Goal: Find specific page/section: Find specific page/section

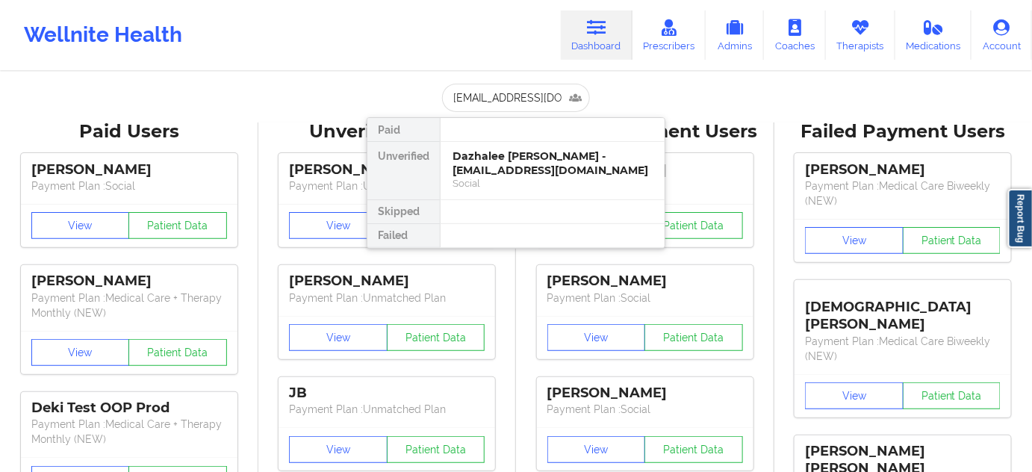
click at [488, 157] on div "Dazhalee [PERSON_NAME] - [EMAIL_ADDRESS][DOMAIN_NAME]" at bounding box center [553, 163] width 200 height 28
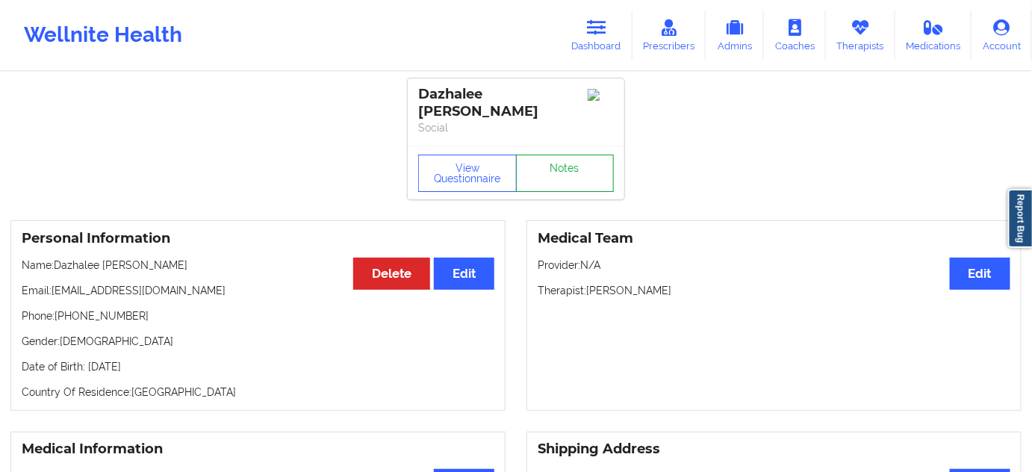
click at [541, 158] on link "Notes" at bounding box center [565, 173] width 99 height 37
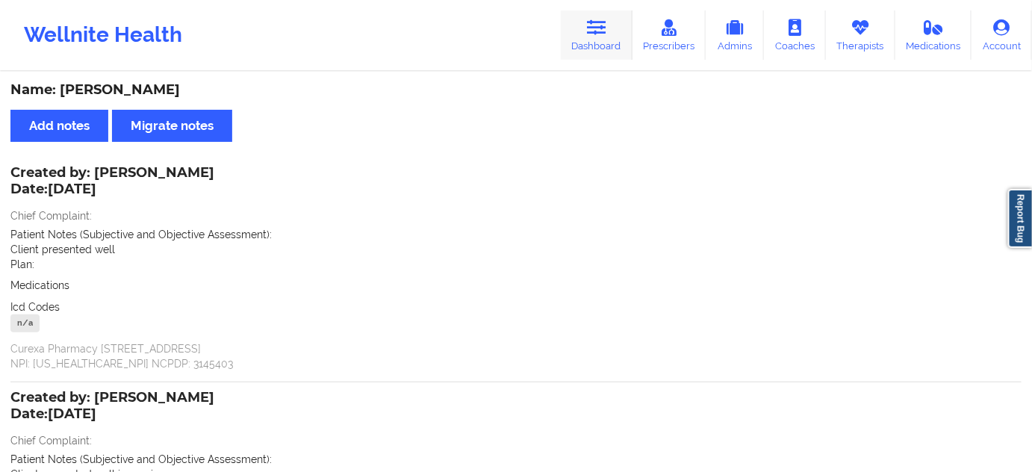
click at [598, 37] on link "Dashboard" at bounding box center [597, 34] width 72 height 49
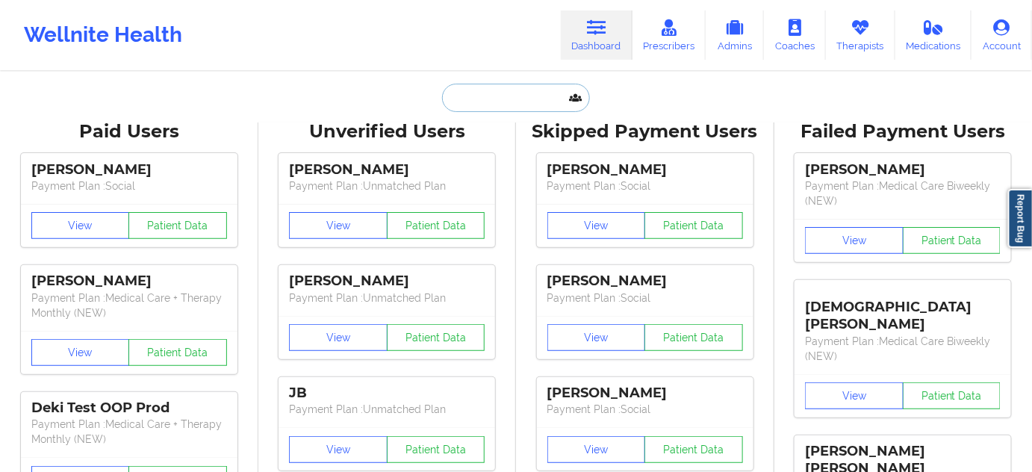
click at [526, 93] on input "text" at bounding box center [516, 98] width 148 height 28
paste input "[PERSON_NAME]"
type input "[PERSON_NAME]"
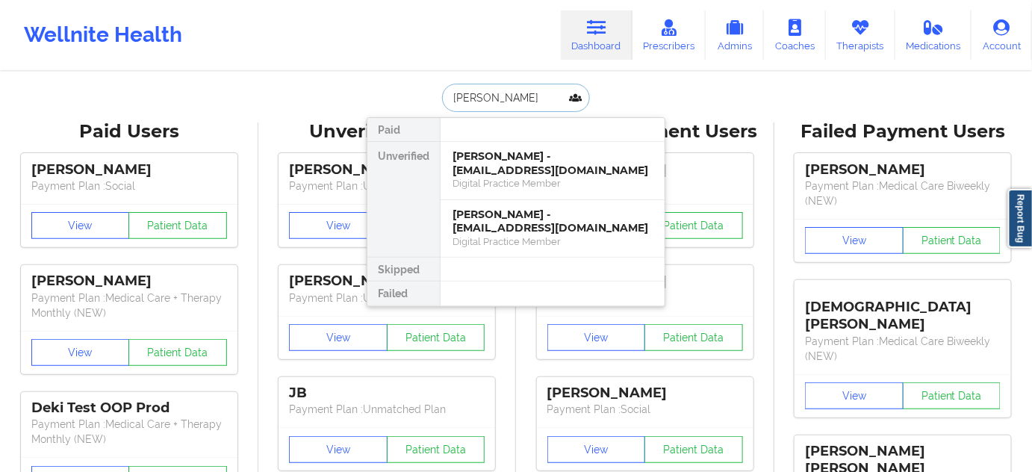
click at [518, 160] on div "[PERSON_NAME] - [EMAIL_ADDRESS][DOMAIN_NAME]" at bounding box center [553, 163] width 200 height 28
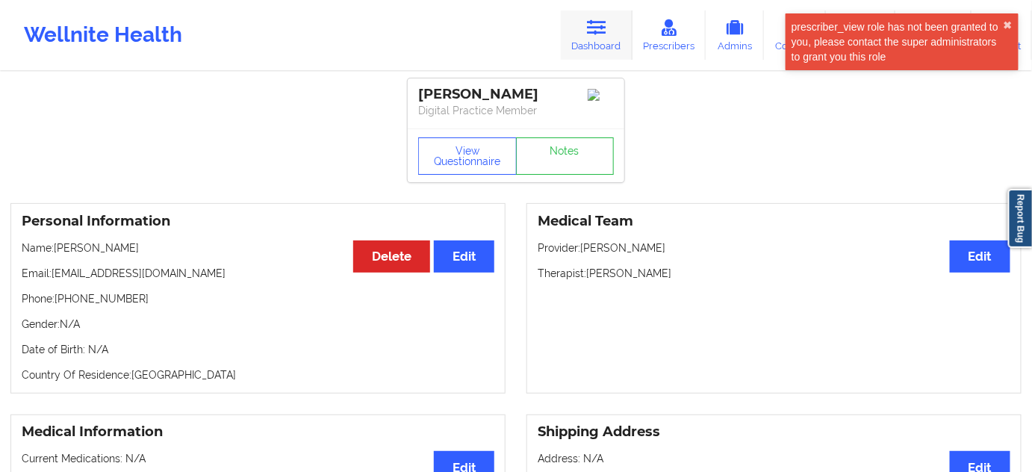
click at [603, 43] on link "Dashboard" at bounding box center [597, 34] width 72 height 49
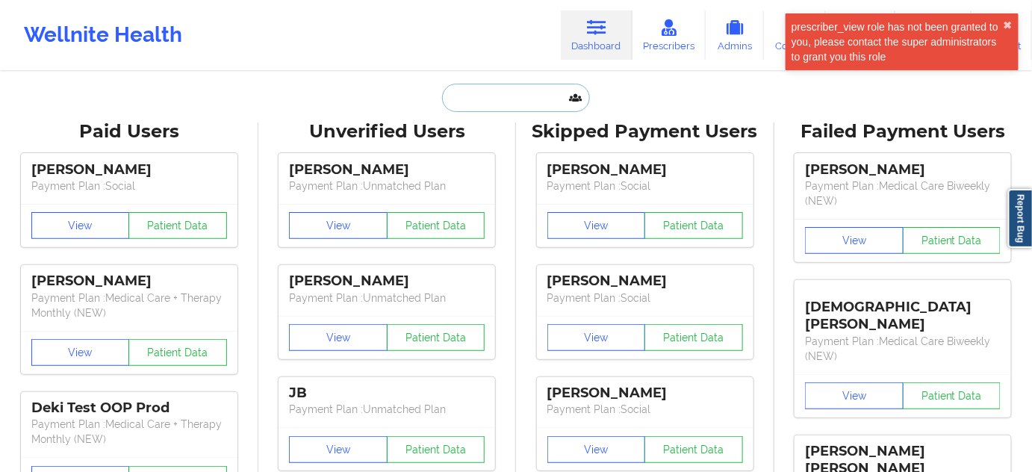
click at [538, 99] on input "text" at bounding box center [516, 98] width 148 height 28
paste input "[PERSON_NAME]"
type input "[PERSON_NAME]"
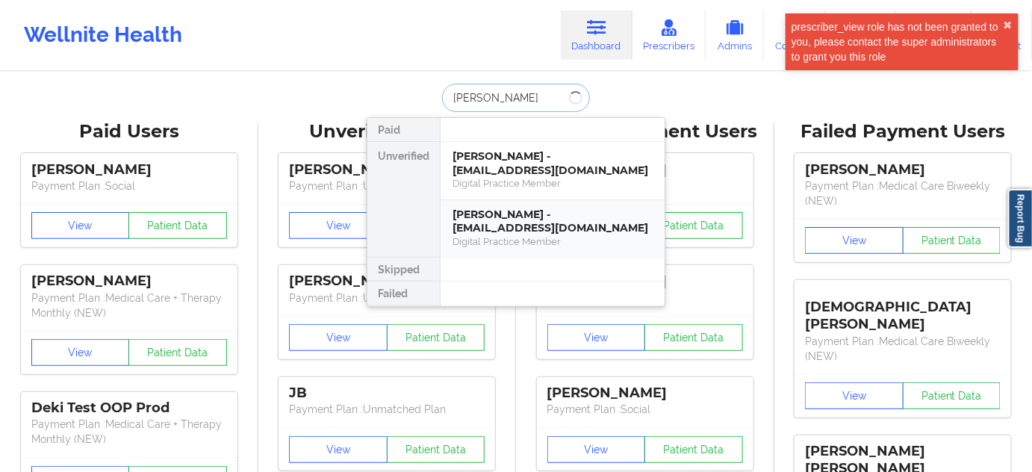
click at [512, 226] on div "[PERSON_NAME] - [EMAIL_ADDRESS][DOMAIN_NAME]" at bounding box center [553, 222] width 200 height 28
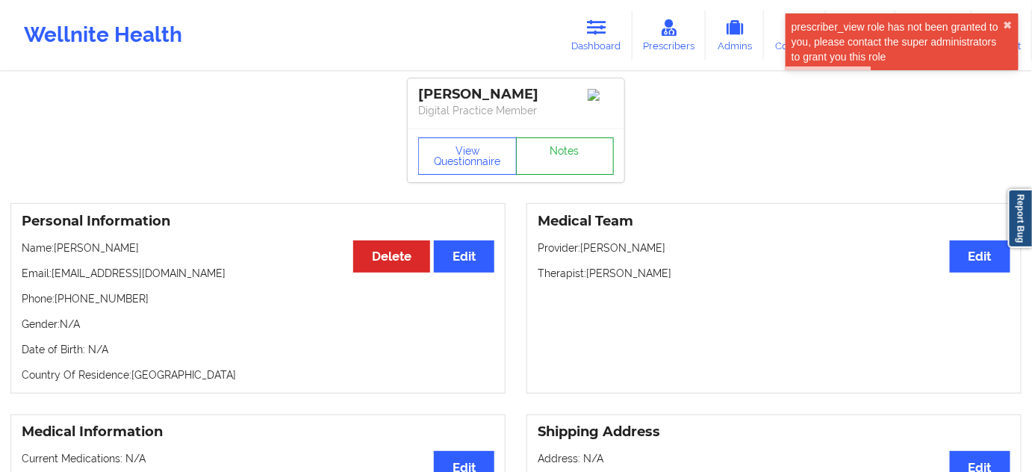
click at [574, 158] on link "Notes" at bounding box center [565, 155] width 99 height 37
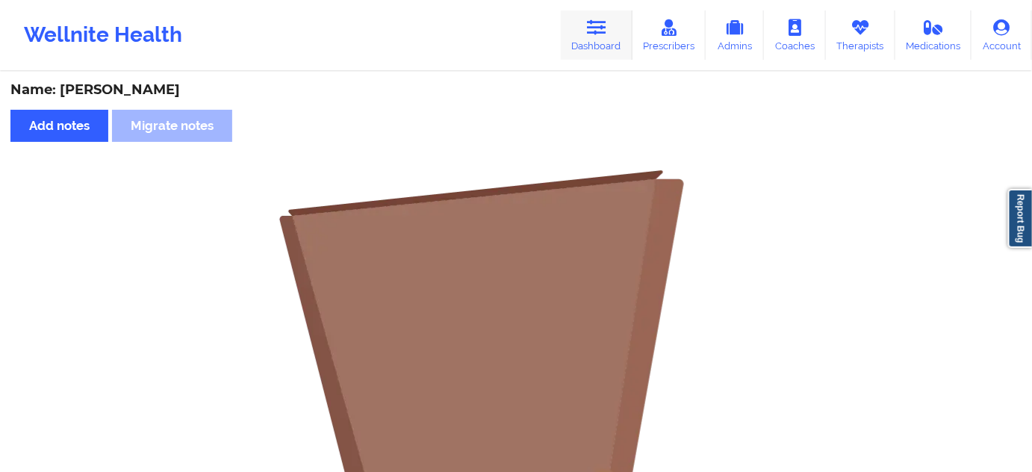
click at [611, 33] on link "Dashboard" at bounding box center [597, 34] width 72 height 49
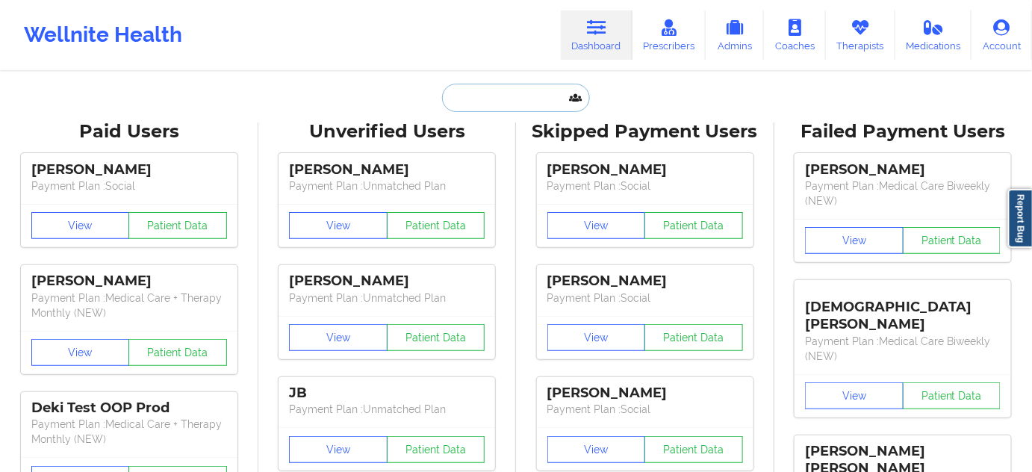
click at [510, 103] on input "text" at bounding box center [516, 98] width 148 height 28
paste input "[PERSON_NAME][EMAIL_ADDRESS][PERSON_NAME][DOMAIN_NAME]"
type input "[PERSON_NAME][EMAIL_ADDRESS][PERSON_NAME][DOMAIN_NAME]"
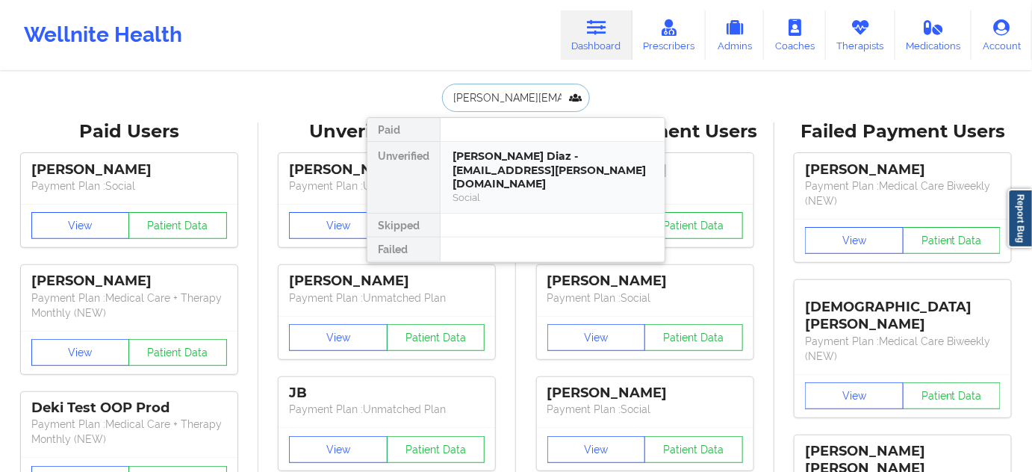
click at [494, 161] on div "[PERSON_NAME] Diaz - [EMAIL_ADDRESS][PERSON_NAME][DOMAIN_NAME]" at bounding box center [553, 170] width 200 height 42
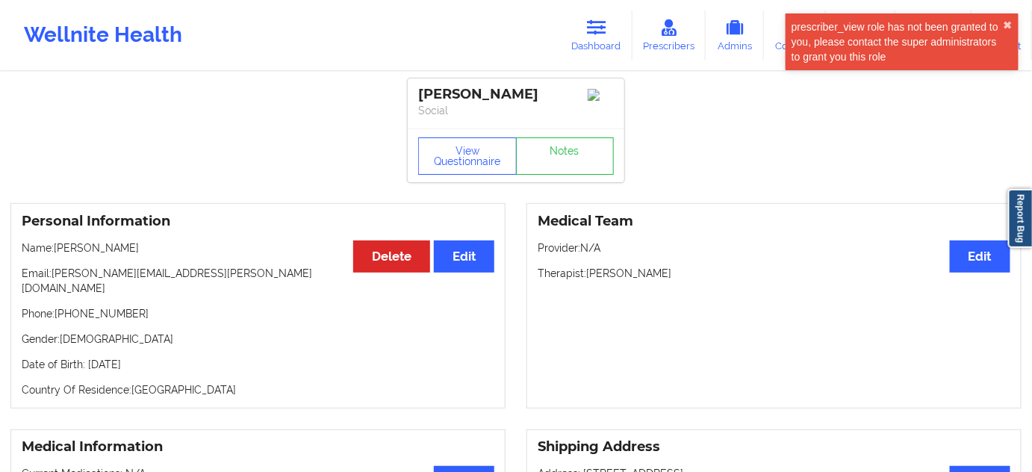
drag, startPoint x: 418, startPoint y: 92, endPoint x: 542, endPoint y: 78, distance: 125.5
click at [542, 78] on div "[PERSON_NAME] Social" at bounding box center [516, 103] width 217 height 50
copy div "[PERSON_NAME]"
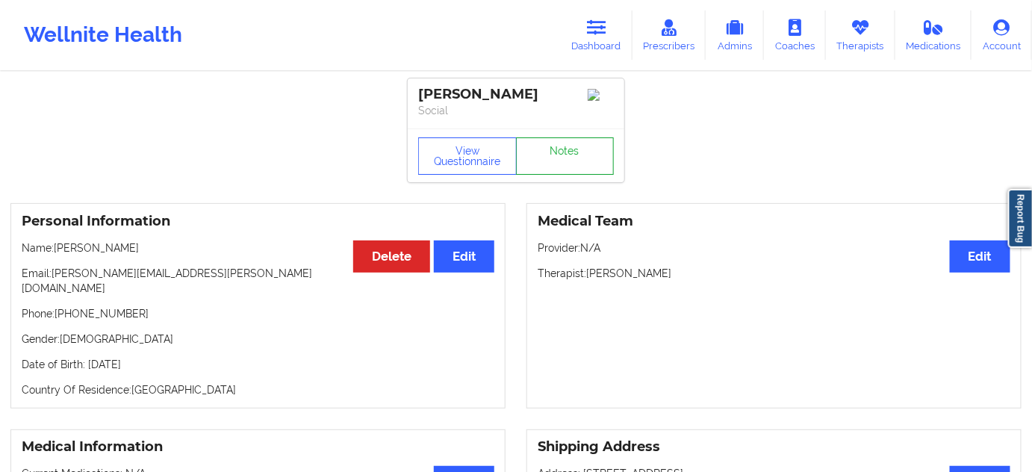
click at [558, 152] on link "Notes" at bounding box center [565, 155] width 99 height 37
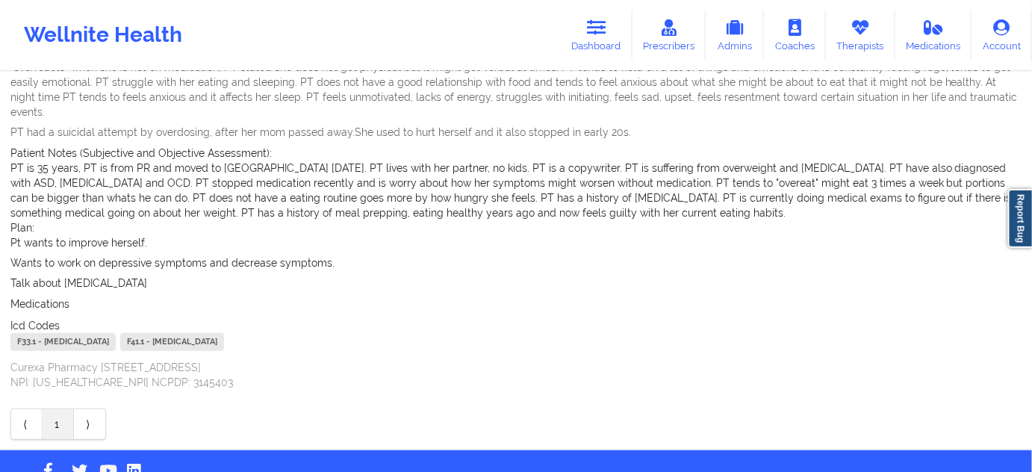
scroll to position [200, 0]
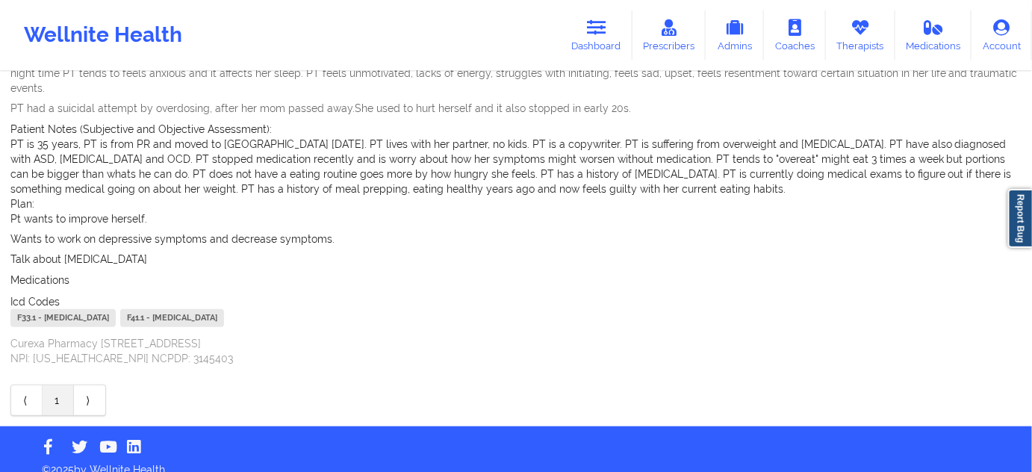
click at [29, 309] on div "F33.1 - [MEDICAL_DATA]" at bounding box center [62, 318] width 105 height 18
copy div "F33.1"
drag, startPoint x: 611, startPoint y: 27, endPoint x: 574, endPoint y: 67, distance: 55.0
click at [611, 26] on link "Dashboard" at bounding box center [597, 34] width 72 height 49
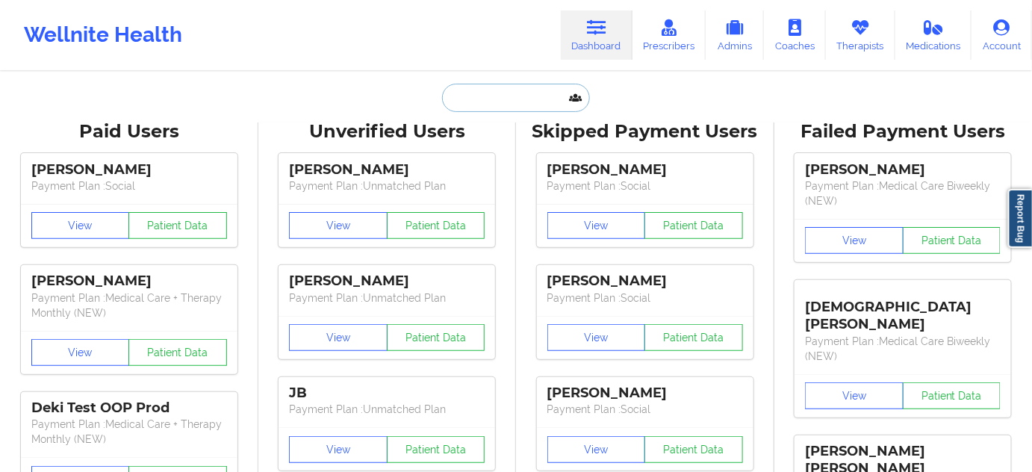
click at [539, 95] on input "text" at bounding box center [516, 98] width 148 height 28
type input "d"
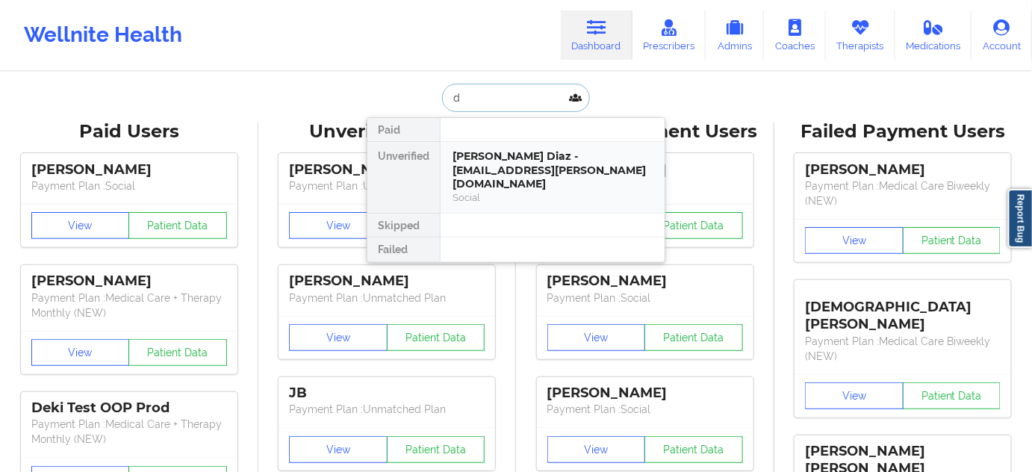
click at [533, 152] on div "[PERSON_NAME] Diaz - [EMAIL_ADDRESS][PERSON_NAME][DOMAIN_NAME]" at bounding box center [553, 170] width 200 height 42
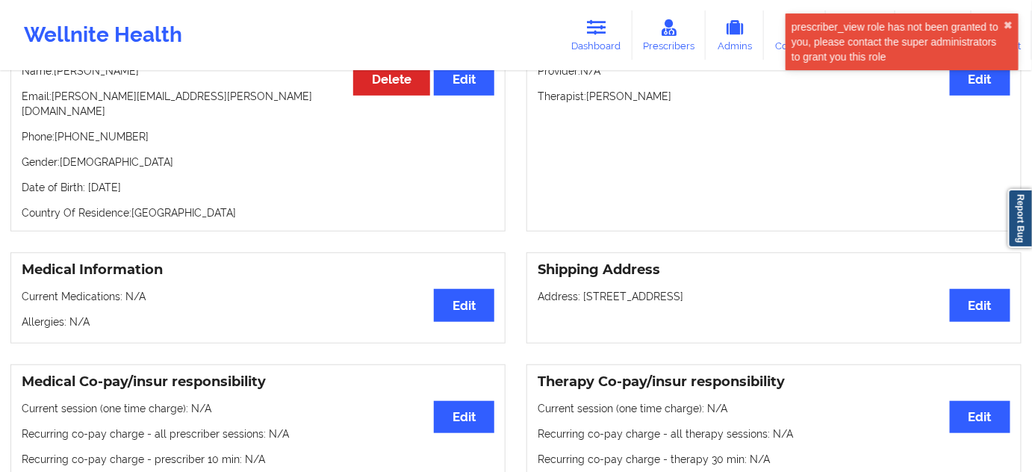
scroll to position [181, 0]
